Goal: Browse casually

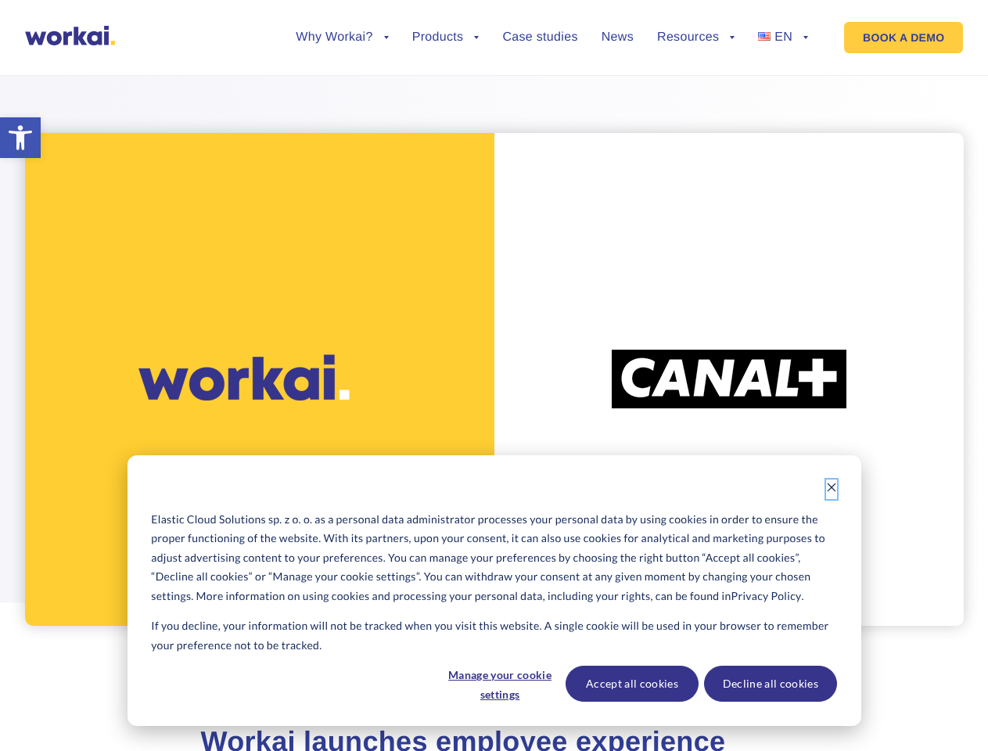
click at [832, 489] on icon "Dismiss cookie banner" at bounding box center [831, 487] width 11 height 11
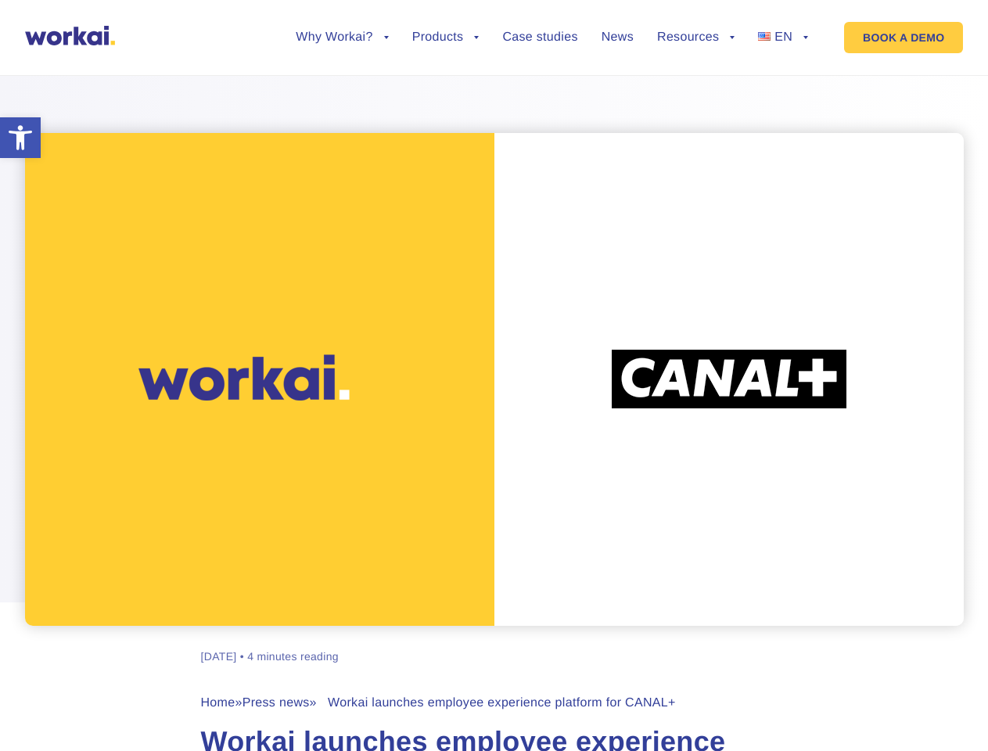
click at [499, 684] on div "[PERSON_NAME] [DATE] • 4 minutes reading Home » Press news » Workai launches em…" at bounding box center [494, 427] width 868 height 745
click at [631, 684] on div "[PERSON_NAME] [DATE] • 4 minutes reading Home » Press news » Workai launches em…" at bounding box center [494, 427] width 868 height 745
click at [770, 684] on div "[PERSON_NAME] [DATE] • 4 minutes reading Home » Press news » Workai launches em…" at bounding box center [494, 427] width 868 height 745
click at [342, 49] on li "Why Workai? back Why Workai? Intranet ROI calculator Security" at bounding box center [342, 49] width 92 height 36
click at [342, 38] on link "Why Workai?" at bounding box center [342, 37] width 92 height 13
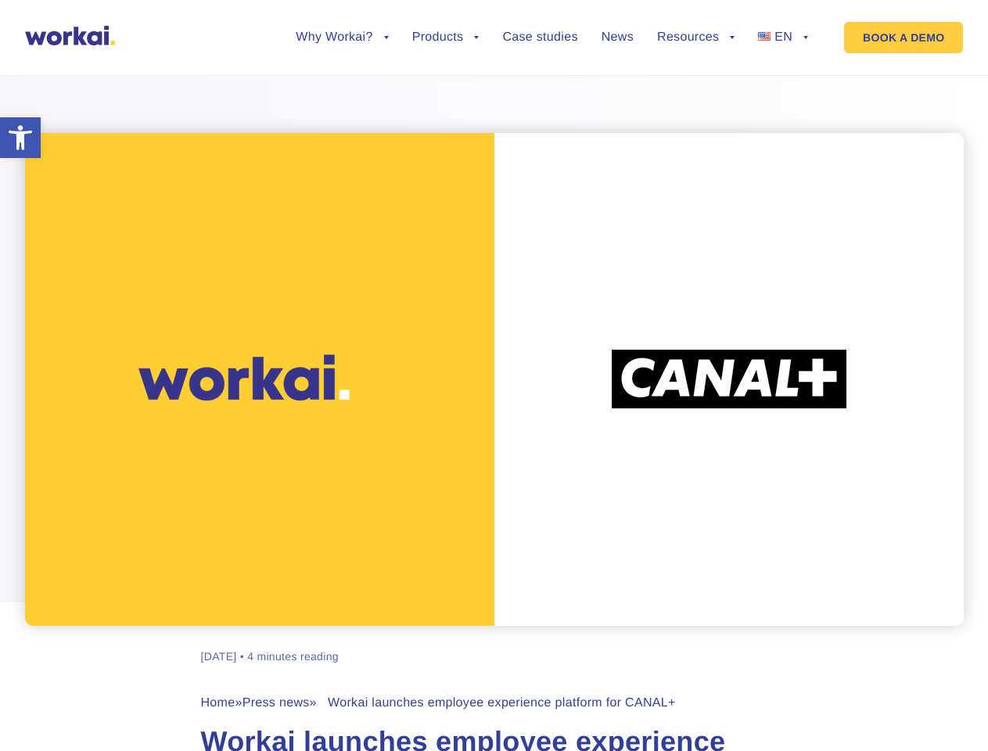
click at [446, 49] on li "Products back Workai Intranet Workai Connections Workai Knowledge Workai Mobile…" at bounding box center [445, 49] width 67 height 36
click at [695, 49] on li "Resources back Help center Guides & ebooks Events Insights" at bounding box center [695, 49] width 77 height 36
click at [695, 38] on link "Resources" at bounding box center [695, 37] width 77 height 13
click at [783, 49] on li "EN back PL FR ES DE" at bounding box center [783, 49] width 50 height 36
